Goal: Task Accomplishment & Management: Complete application form

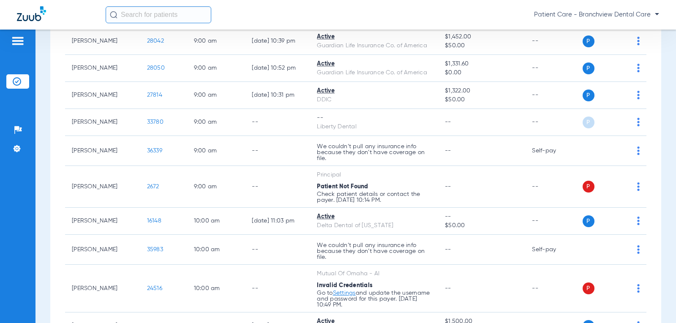
scroll to position [465, 0]
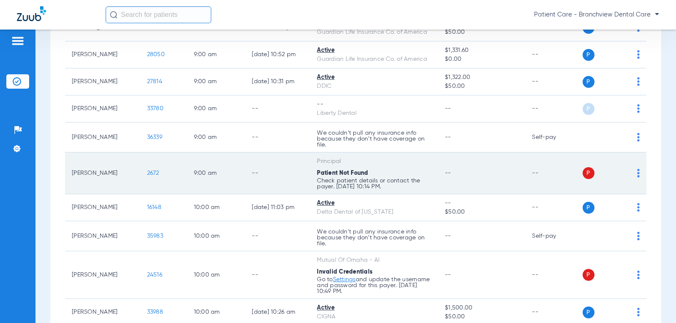
click at [637, 173] on img at bounding box center [638, 173] width 3 height 8
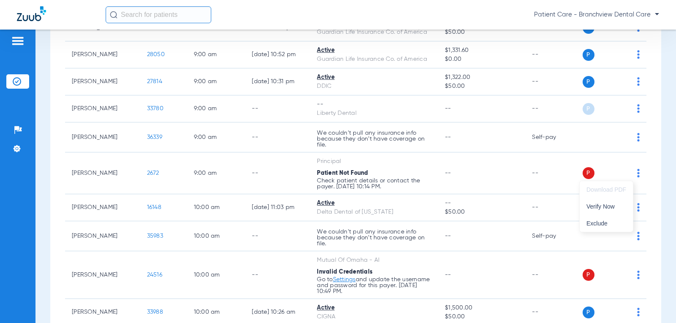
click at [144, 174] on div at bounding box center [338, 161] width 676 height 323
click at [147, 174] on span "2672" at bounding box center [153, 173] width 12 height 6
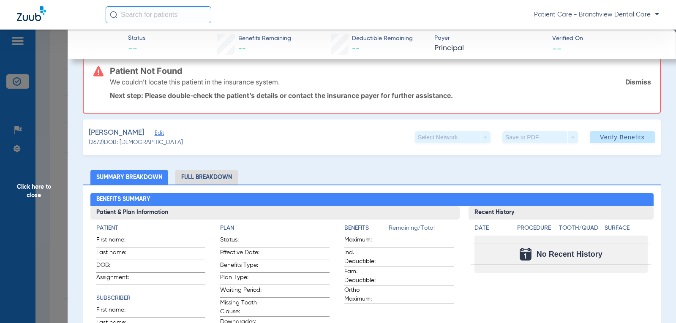
scroll to position [0, 0]
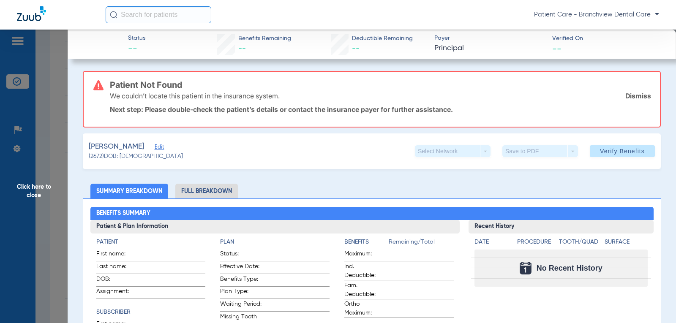
click at [33, 190] on span "Click here to close" at bounding box center [34, 191] width 68 height 323
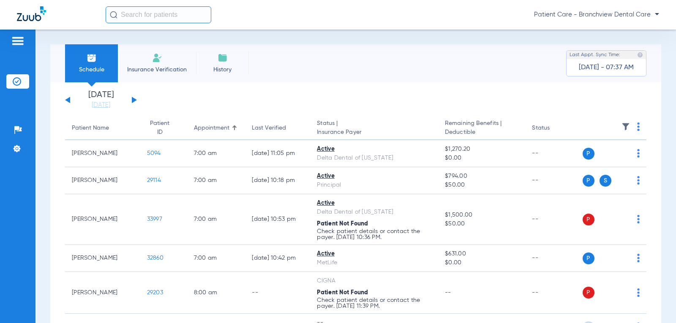
click at [131, 101] on div "[DATE] [DATE] [DATE] [DATE] [DATE] [DATE] [DATE] [DATE] [DATE] [DATE] [DATE] [D…" at bounding box center [101, 100] width 72 height 19
click at [133, 101] on button at bounding box center [134, 100] width 5 height 6
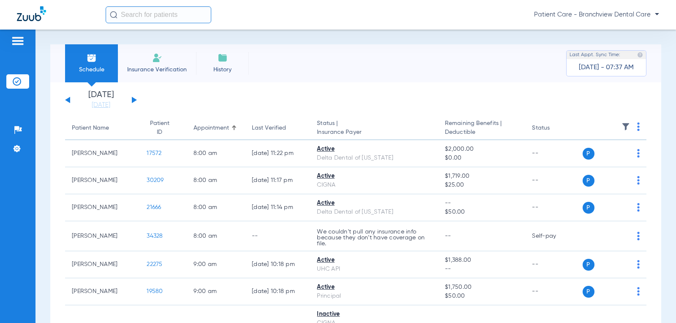
click at [126, 102] on div "[DATE] [DATE] [DATE] [DATE] [DATE] [DATE] [DATE] [DATE] [DATE] [DATE] [DATE] [D…" at bounding box center [101, 100] width 72 height 19
click at [135, 102] on div "[DATE] [DATE] [DATE] [DATE] [DATE] [DATE] [DATE] [DATE] [DATE] [DATE] [DATE] [D…" at bounding box center [101, 100] width 72 height 19
click at [134, 101] on button at bounding box center [134, 100] width 5 height 6
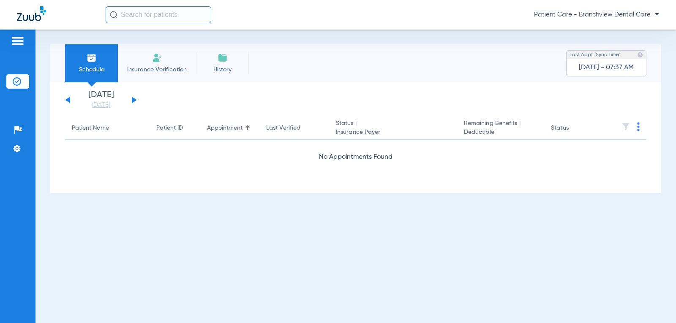
click at [134, 101] on button at bounding box center [134, 100] width 5 height 6
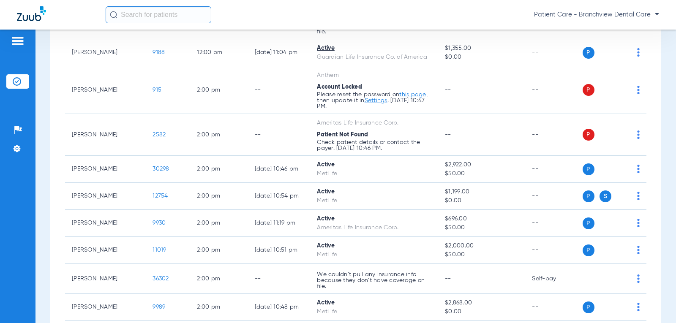
scroll to position [1672, 0]
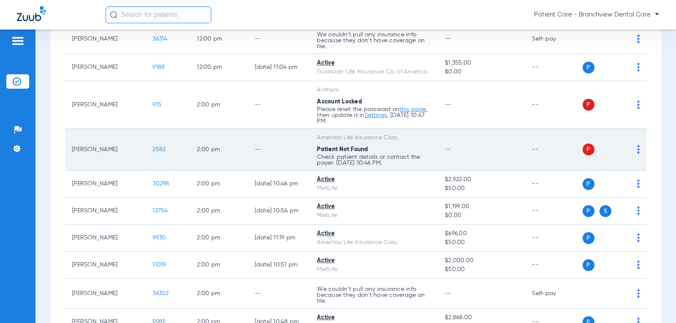
click at [153, 151] on span "2582" at bounding box center [159, 150] width 13 height 6
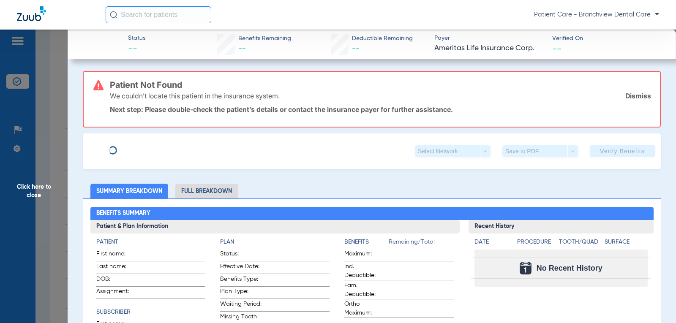
type input "[PERSON_NAME]"
type input "[DATE]"
type input "954373217"
type input "0438461"
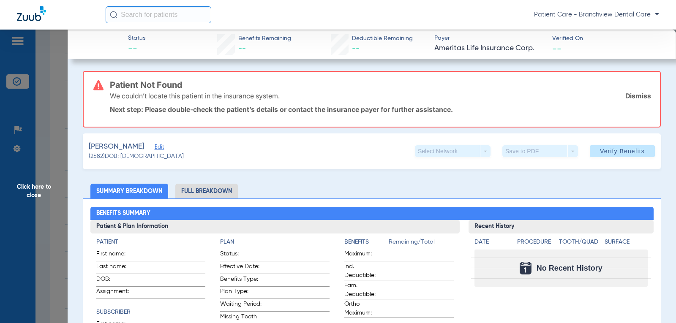
click at [157, 147] on span "Edit" at bounding box center [159, 148] width 8 height 8
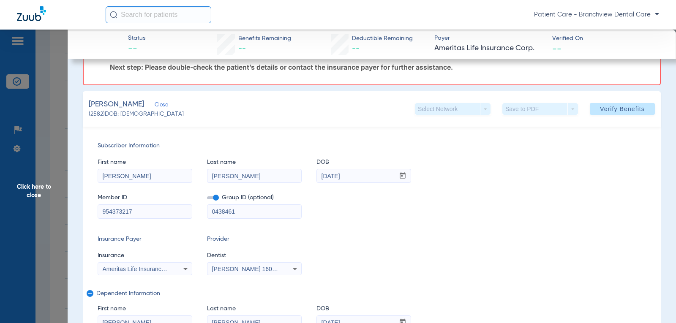
scroll to position [85, 0]
